Goal: Register for event/course

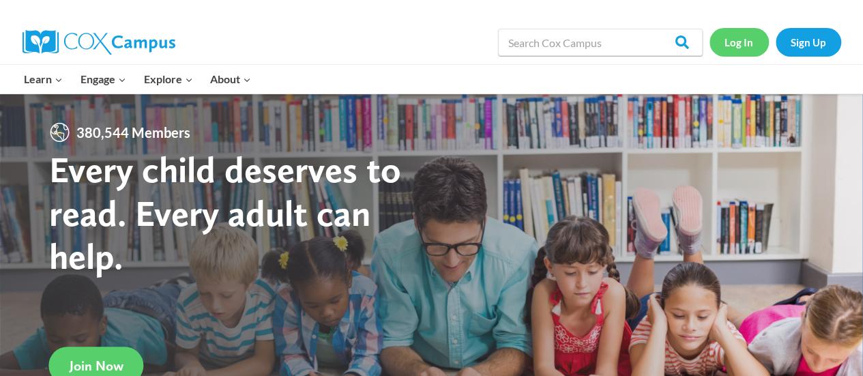
click at [733, 55] on link "Log In" at bounding box center [739, 42] width 59 height 28
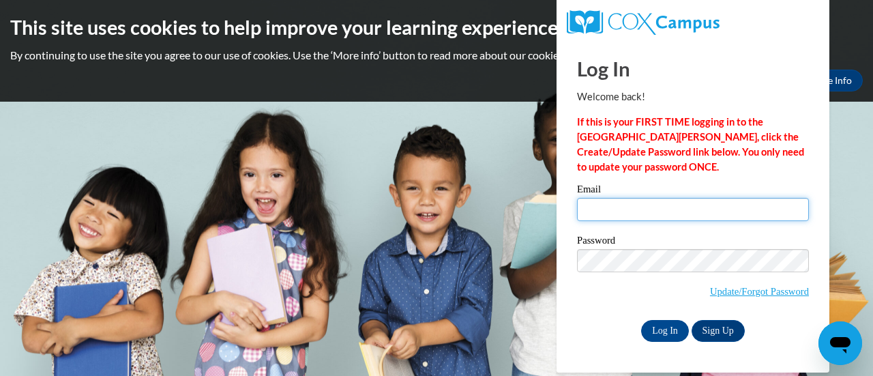
type input "margarita.ramos@rusd.org"
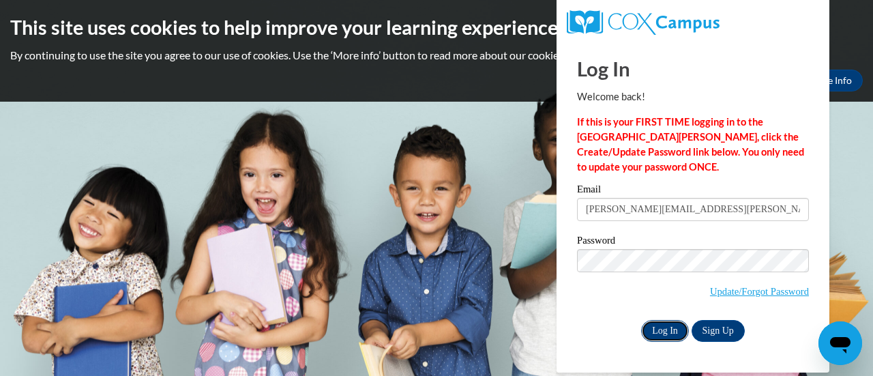
click at [658, 324] on input "Log In" at bounding box center [665, 331] width 48 height 22
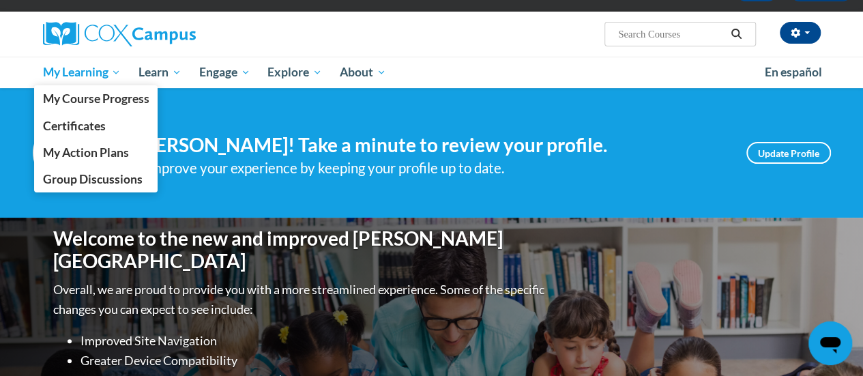
scroll to position [84, 0]
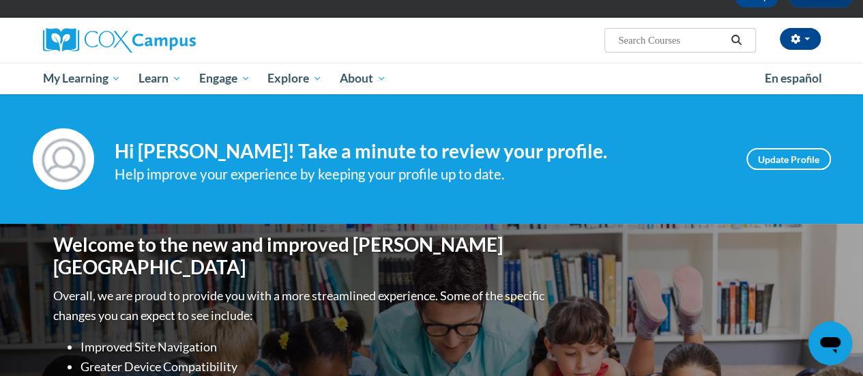
click at [161, 136] on div "Hi [PERSON_NAME]! Take a minute to review your profile. Help improve your exper…" at bounding box center [420, 159] width 611 height 52
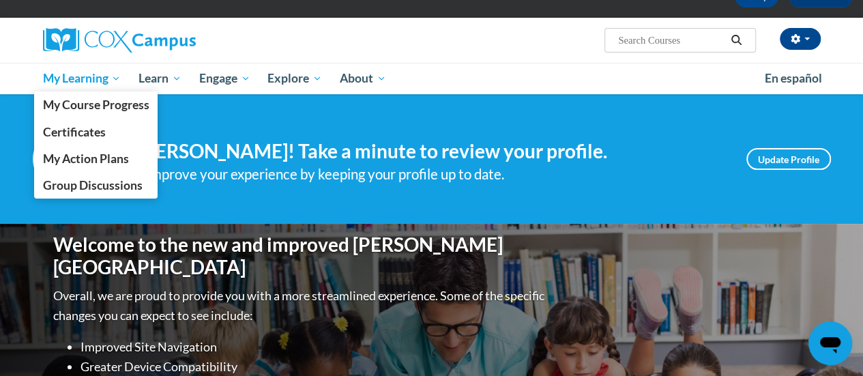
click at [116, 82] on span "My Learning" at bounding box center [81, 78] width 78 height 16
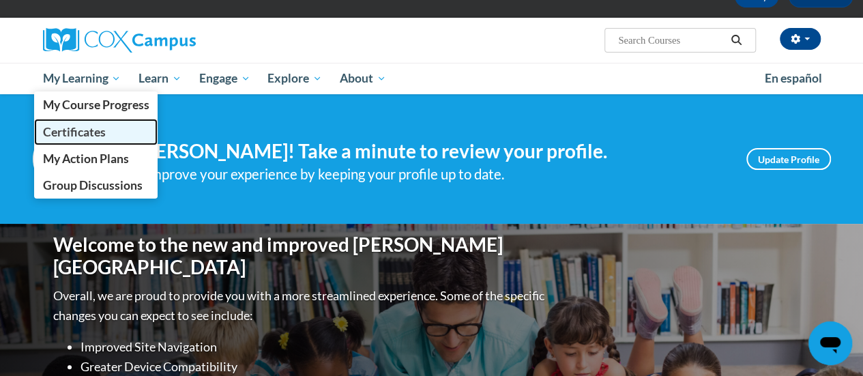
click at [130, 119] on link "Certificates" at bounding box center [96, 132] width 124 height 27
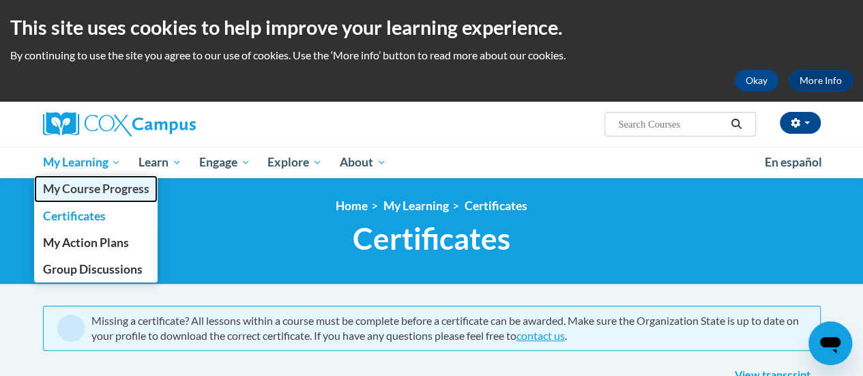
click at [136, 188] on span "My Course Progress" at bounding box center [95, 188] width 106 height 14
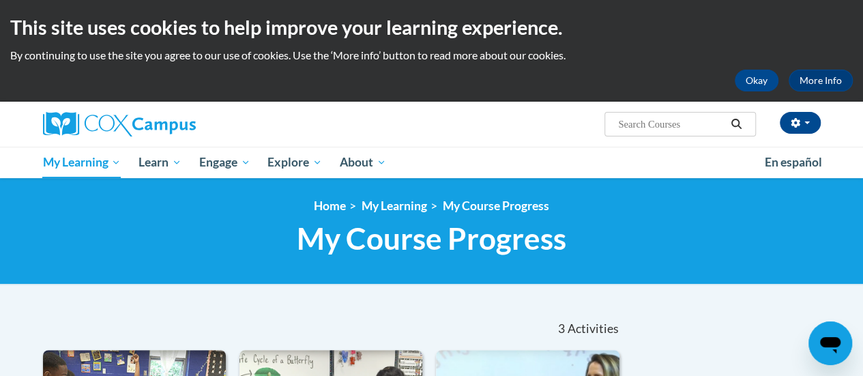
click at [644, 125] on input "Search..." at bounding box center [671, 124] width 109 height 16
type input "teaching writing"
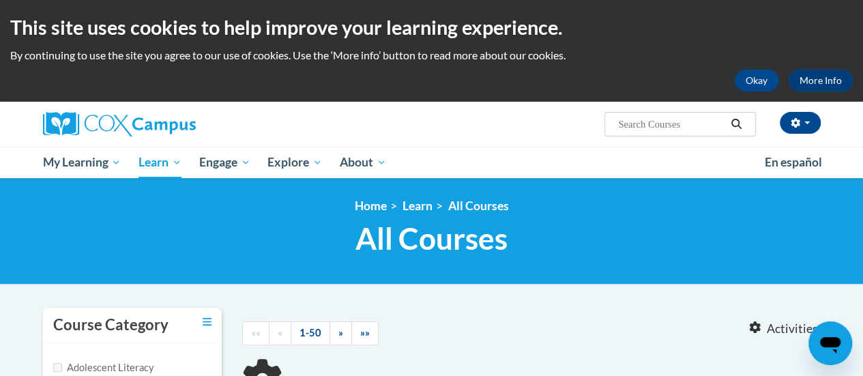
type input "teaching writing"
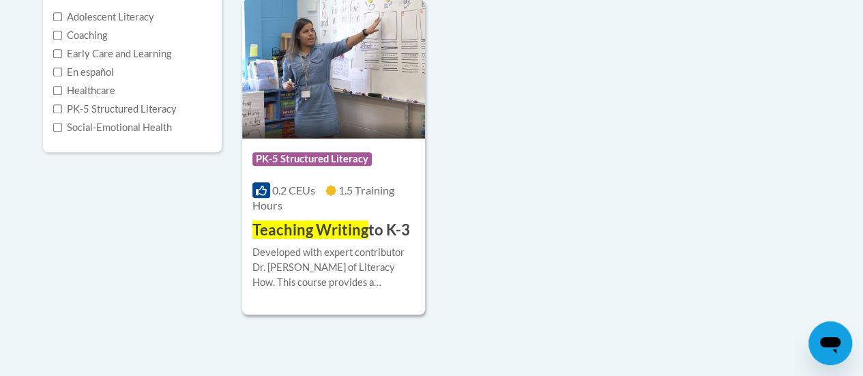
scroll to position [351, 0]
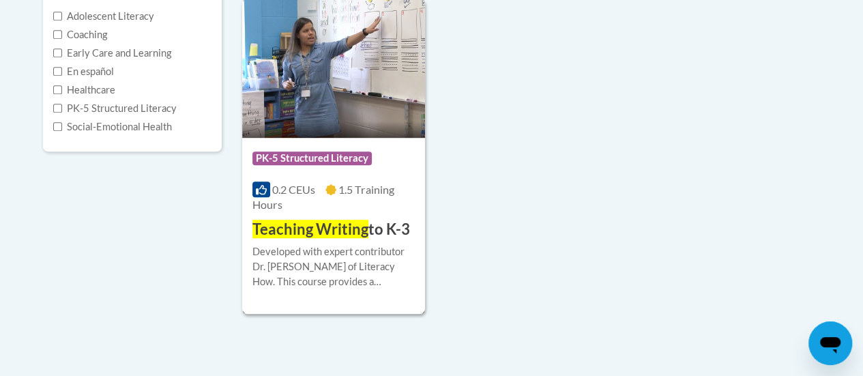
click at [323, 136] on img at bounding box center [333, 68] width 183 height 139
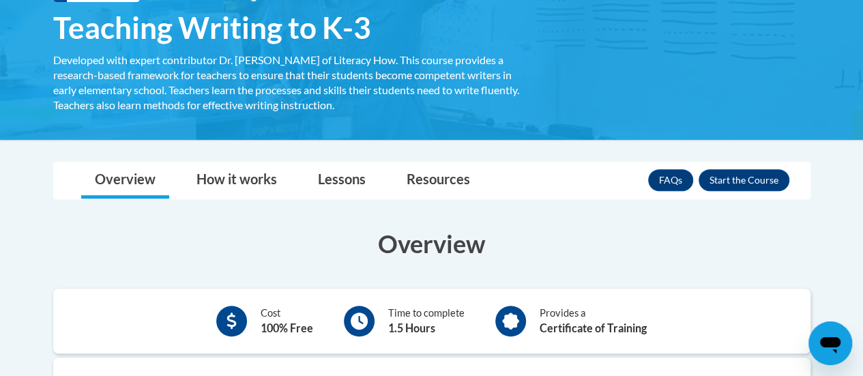
scroll to position [235, 0]
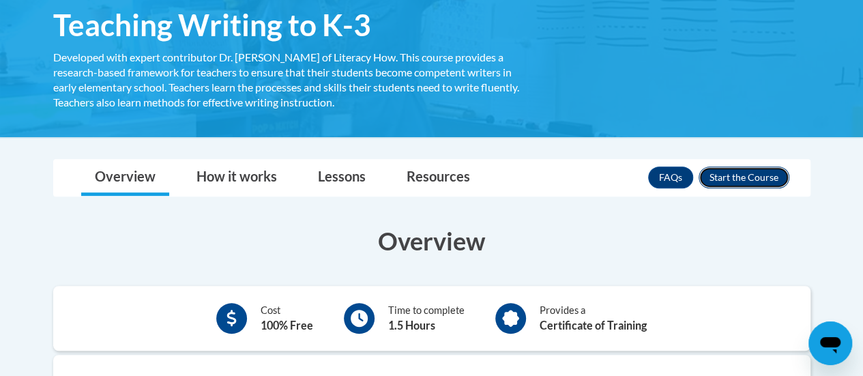
click at [754, 172] on button "Enroll" at bounding box center [744, 177] width 91 height 22
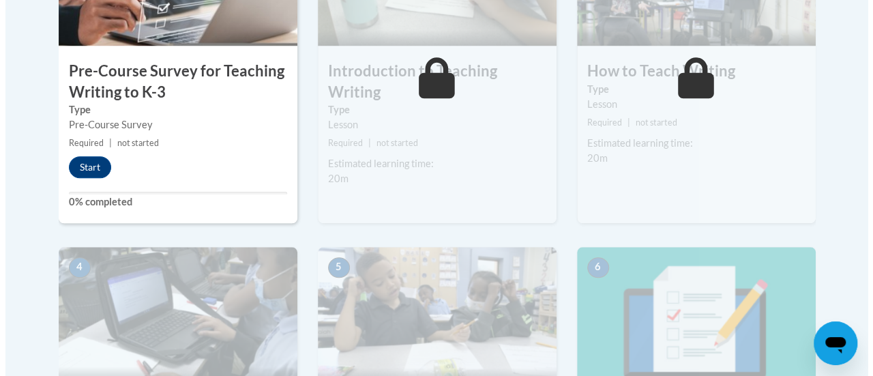
scroll to position [548, 0]
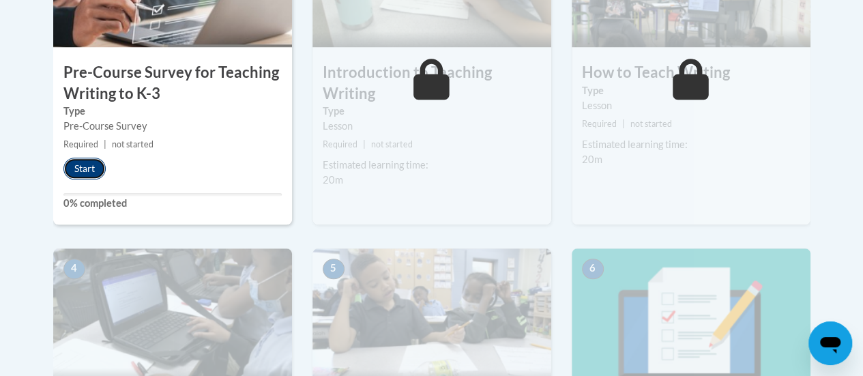
click at [79, 165] on button "Start" at bounding box center [84, 169] width 42 height 22
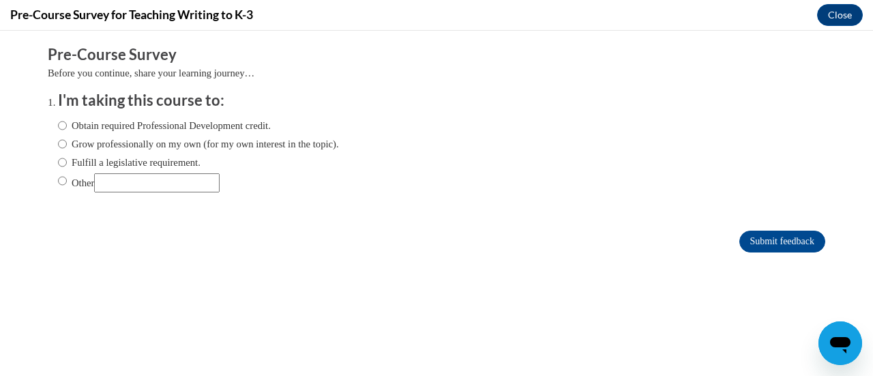
scroll to position [0, 0]
click at [72, 123] on label "Obtain required Professional Development credit." at bounding box center [164, 125] width 213 height 15
click at [67, 123] on input "Obtain required Professional Development credit." at bounding box center [62, 125] width 9 height 15
radio input "true"
click at [771, 237] on input "Submit feedback" at bounding box center [783, 242] width 86 height 22
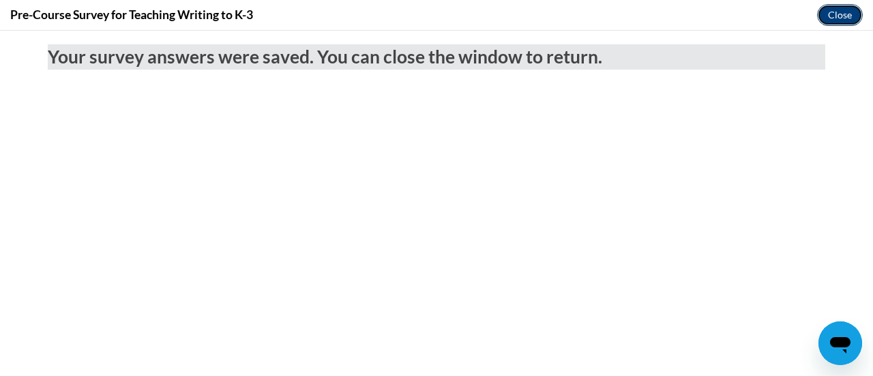
click at [834, 21] on button "Close" at bounding box center [840, 15] width 46 height 22
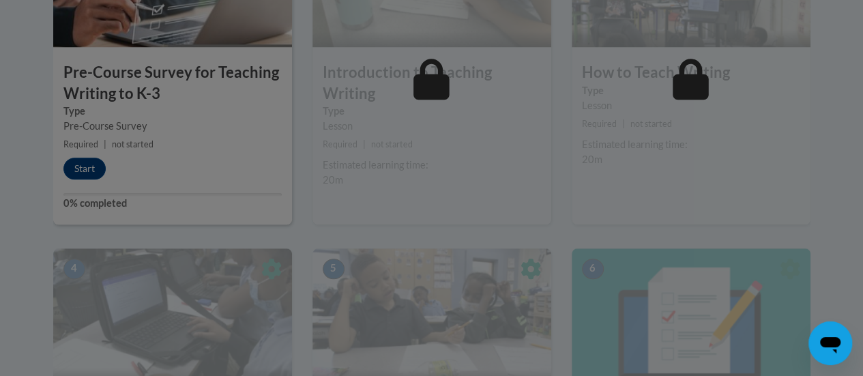
click at [407, 180] on div at bounding box center [431, 188] width 863 height 376
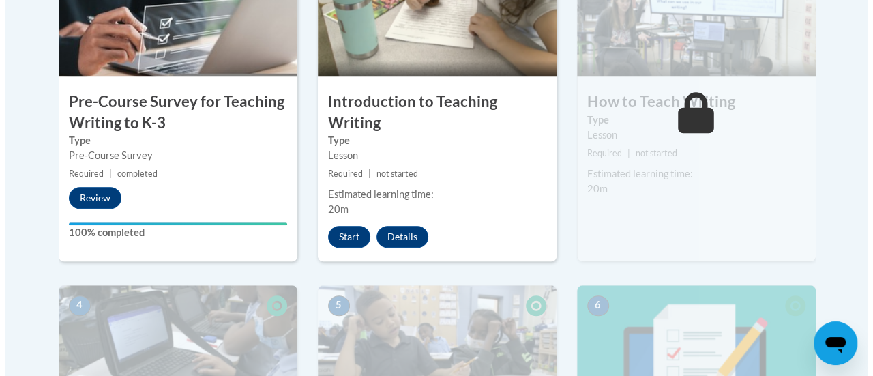
scroll to position [519, 0]
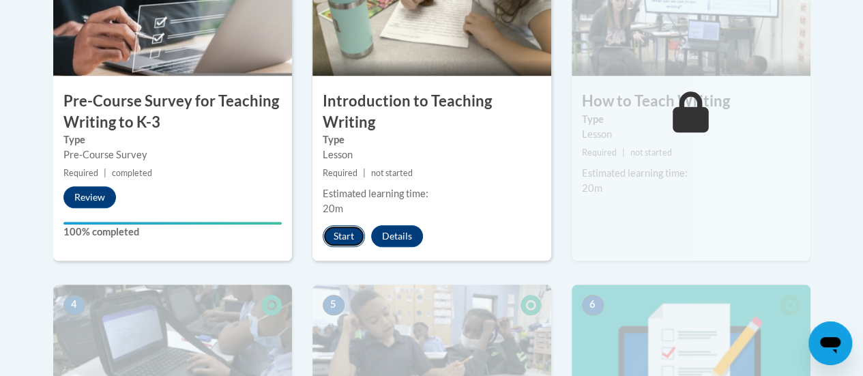
click at [344, 225] on button "Start" at bounding box center [344, 236] width 42 height 22
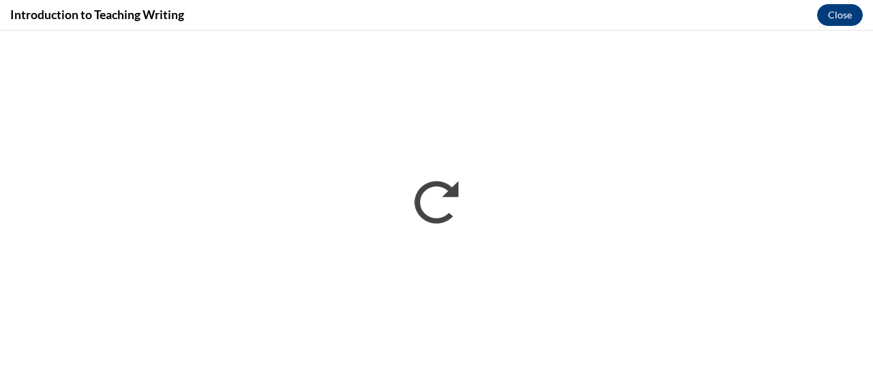
scroll to position [0, 0]
